Goal: Task Accomplishment & Management: Manage account settings

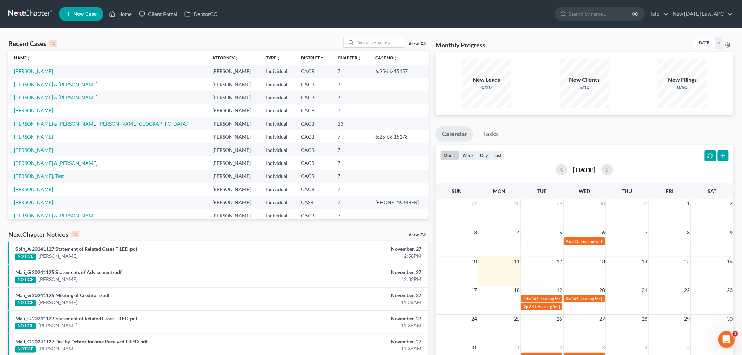
click at [48, 70] on td "[PERSON_NAME]" at bounding box center [107, 70] width 198 height 13
click at [46, 70] on link "[PERSON_NAME]" at bounding box center [33, 71] width 39 height 6
select select "4"
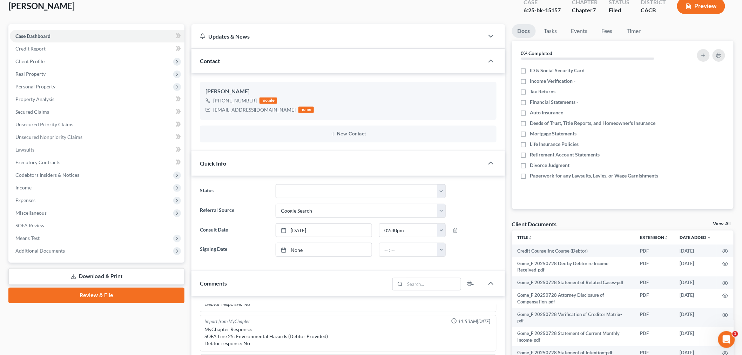
scroll to position [78, 0]
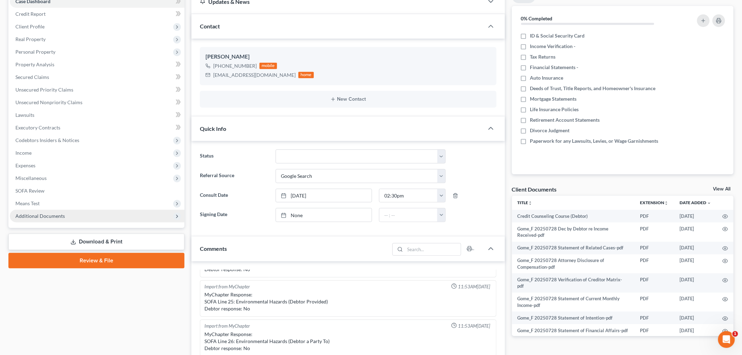
click at [81, 211] on span "Additional Documents" at bounding box center [97, 216] width 175 height 13
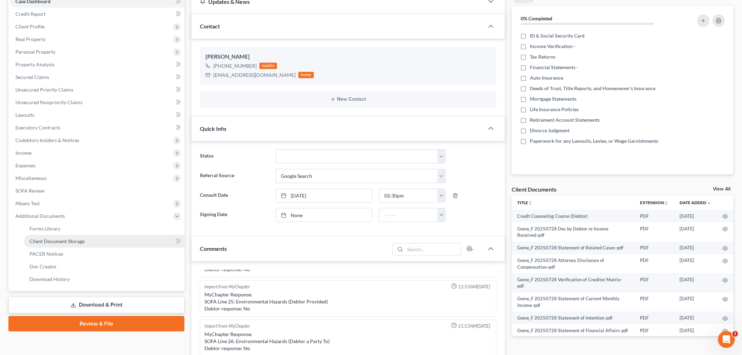
click at [82, 239] on span "Client Document Storage" at bounding box center [56, 241] width 55 height 6
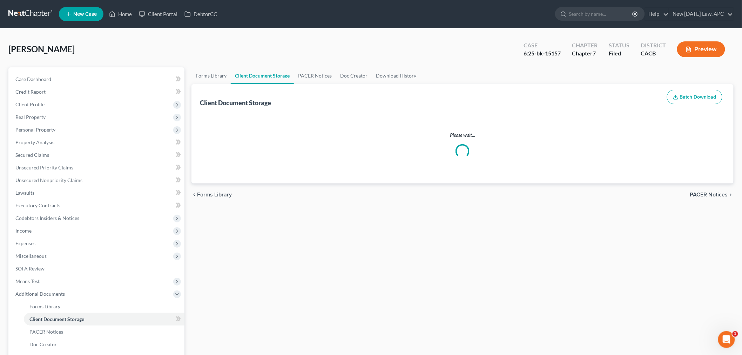
select select "60"
select select "56"
select select "57"
select select "58"
select select "55"
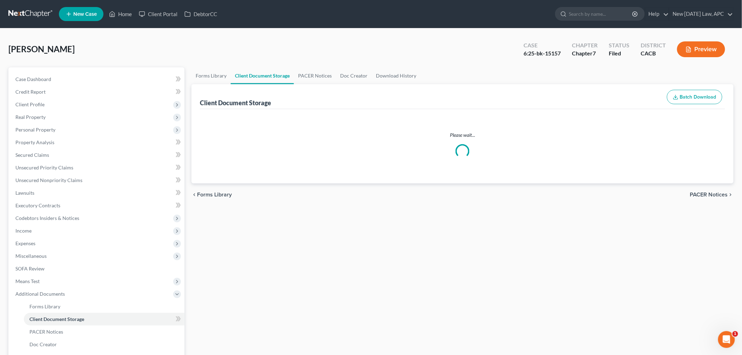
select select "59"
select select "51"
select select "65"
select select "30"
select select "10"
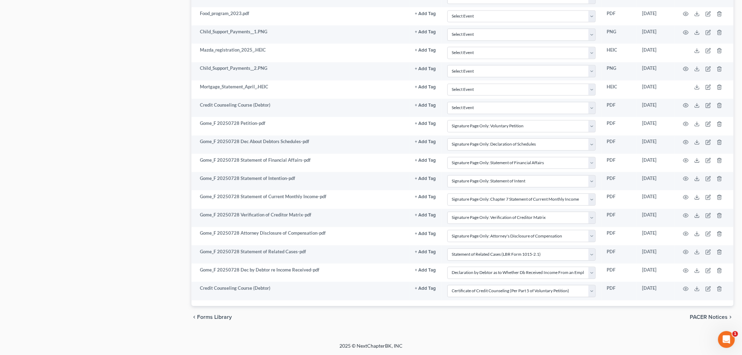
scroll to position [633, 0]
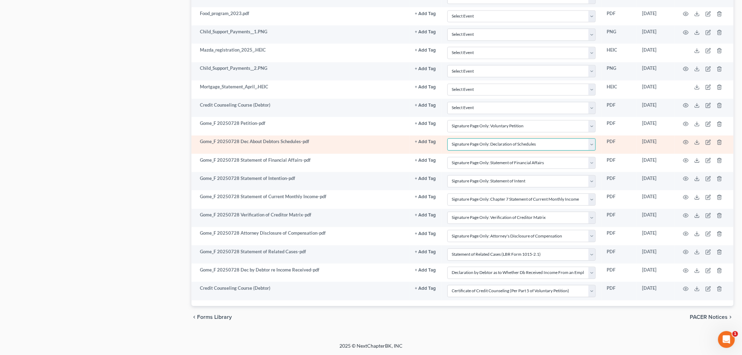
click at [474, 145] on select "Select Event Amended Chapter 11 Plan Amended Chapter 11 Small Business Plan Ame…" at bounding box center [521, 144] width 148 height 12
select select
click at [447, 138] on select "Select Event Amended Chapter 11 Plan Amended Chapter 11 Small Business Plan Ame…" at bounding box center [521, 144] width 148 height 12
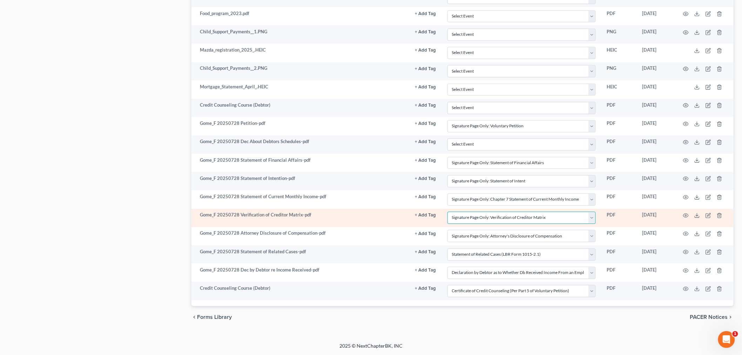
click at [462, 219] on select "Select Event Amended Chapter 11 Plan Amended Chapter 11 Small Business Plan Ame…" at bounding box center [521, 217] width 148 height 12
select select
click at [447, 211] on select "Select Event Amended Chapter 11 Plan Amended Chapter 11 Small Business Plan Ame…" at bounding box center [521, 217] width 148 height 12
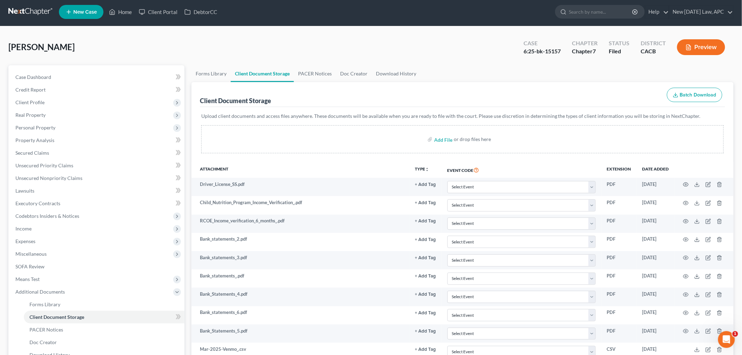
scroll to position [0, 0]
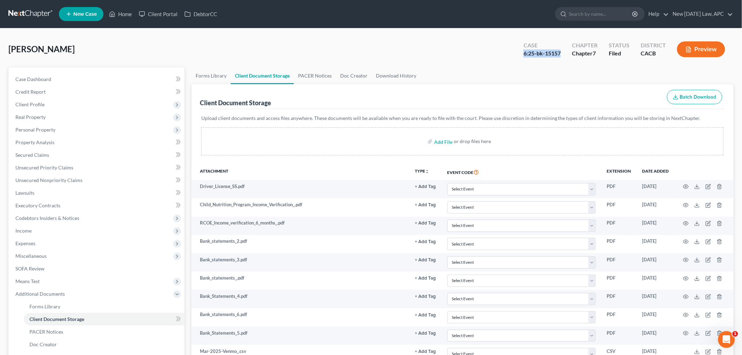
drag, startPoint x: 520, startPoint y: 52, endPoint x: 562, endPoint y: 56, distance: 42.0
click at [562, 56] on div "Case 6:25-bk-15157" at bounding box center [542, 50] width 48 height 21
copy div "6:25-bk-15157"
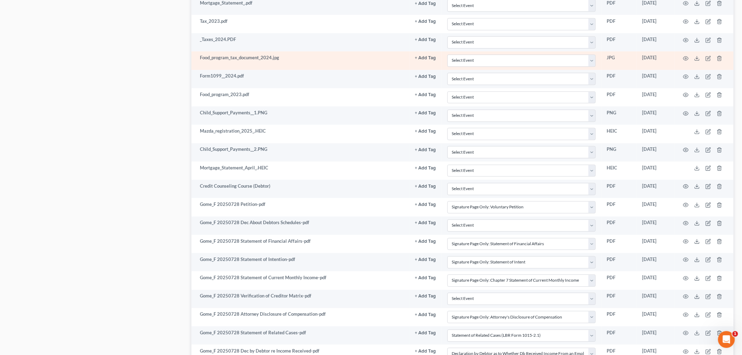
scroll to position [623, 0]
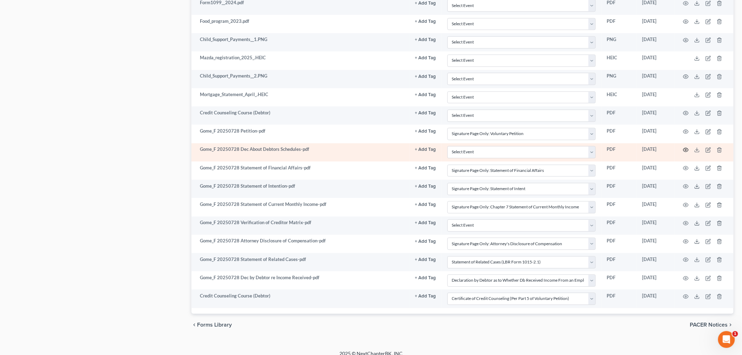
click at [684, 152] on icon "button" at bounding box center [685, 150] width 5 height 4
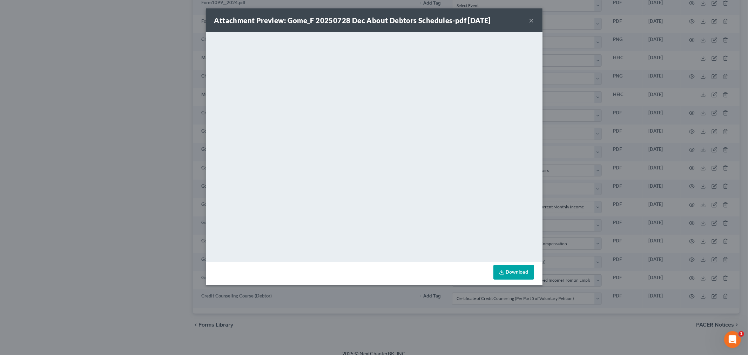
click at [528, 14] on div "Attachment Preview: Gome_F 20250728 Dec About Debtors Schedules-pdf [DATE] ×" at bounding box center [374, 20] width 336 height 24
click at [530, 19] on button "×" at bounding box center [531, 20] width 5 height 8
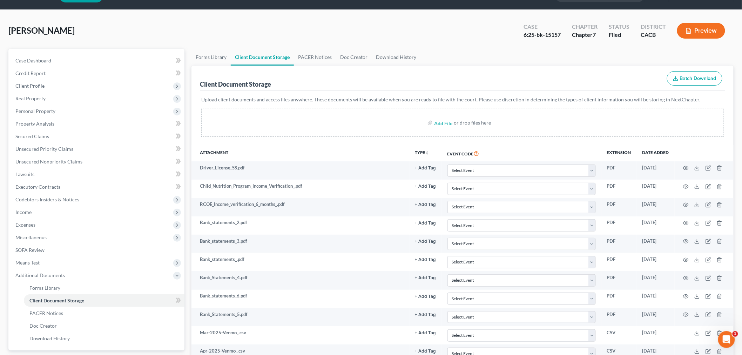
scroll to position [0, 0]
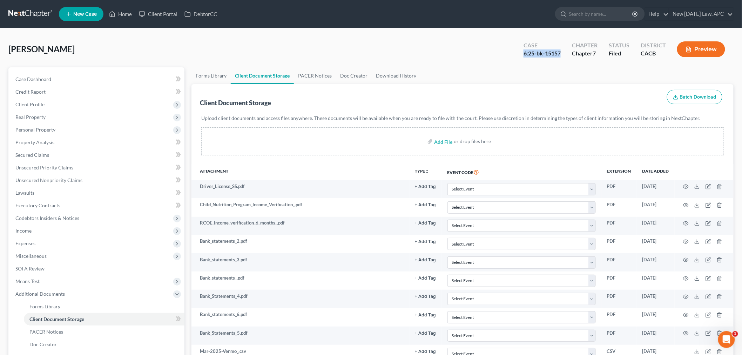
drag, startPoint x: 512, startPoint y: 51, endPoint x: 564, endPoint y: 59, distance: 52.7
click at [564, 59] on div "[PERSON_NAME] Upgraded Case 6:25-bk-15157 Chapter Chapter 7 Status Filed Distri…" at bounding box center [370, 52] width 725 height 30
copy div "6:25-bk-15157"
